Goal: Information Seeking & Learning: Learn about a topic

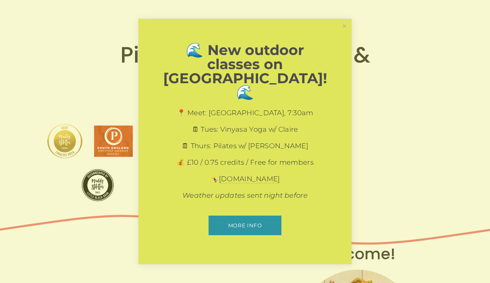
scroll to position [29, 0]
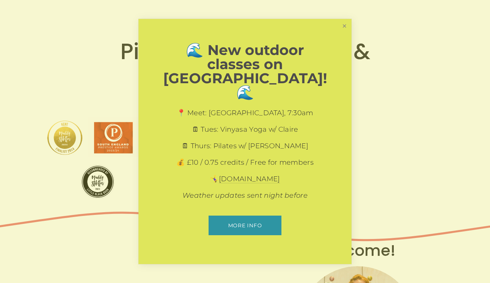
click at [343, 32] on link "Close" at bounding box center [344, 26] width 12 height 12
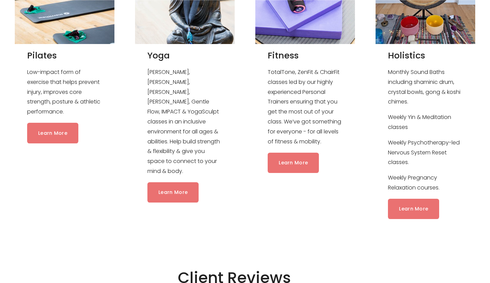
scroll to position [741, 0]
click at [60, 130] on link "Learn More" at bounding box center [52, 133] width 51 height 20
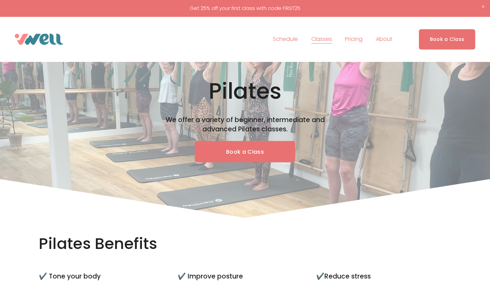
click at [351, 37] on link "Pricing" at bounding box center [354, 39] width 18 height 11
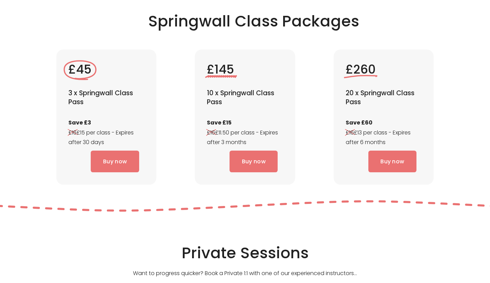
scroll to position [1595, 0]
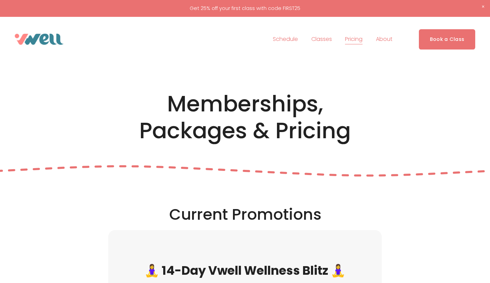
click at [386, 35] on span "About" at bounding box center [384, 39] width 16 height 10
click at [0, 0] on span "Our Team" at bounding box center [0, 0] width 0 height 0
click at [0, 0] on span "The Studio" at bounding box center [0, 0] width 0 height 0
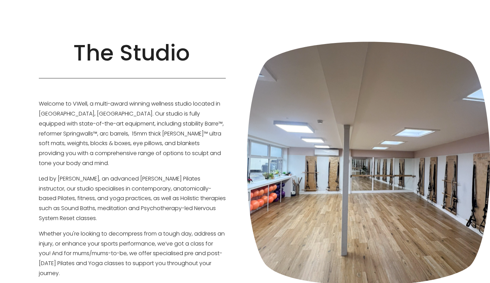
scroll to position [44, 0]
